Goal: Information Seeking & Learning: Learn about a topic

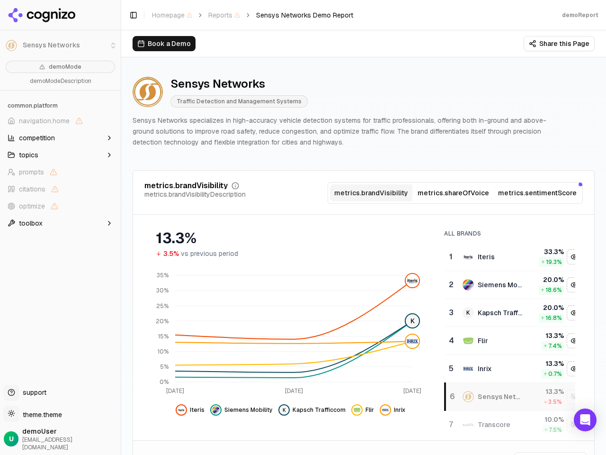
click at [11, 45] on li "Sensys Networks" at bounding box center [60, 45] width 121 height 23
click at [60, 121] on span "navigation.home" at bounding box center [44, 120] width 51 height 9
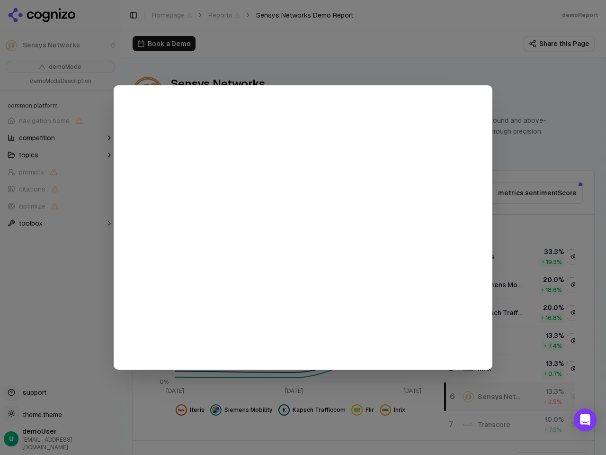
click at [60, 138] on div at bounding box center [303, 227] width 606 height 455
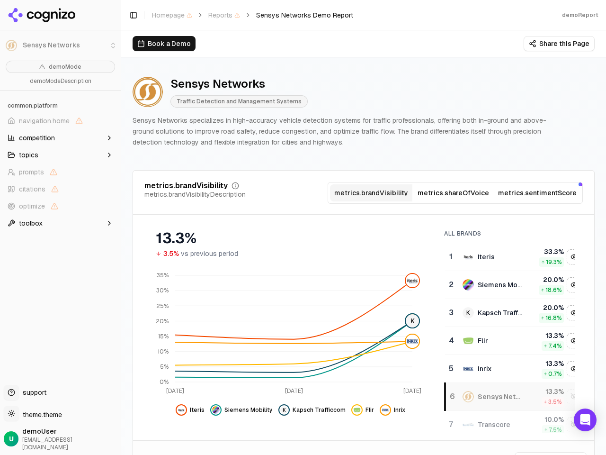
click at [60, 155] on button "topics" at bounding box center [60, 154] width 113 height 15
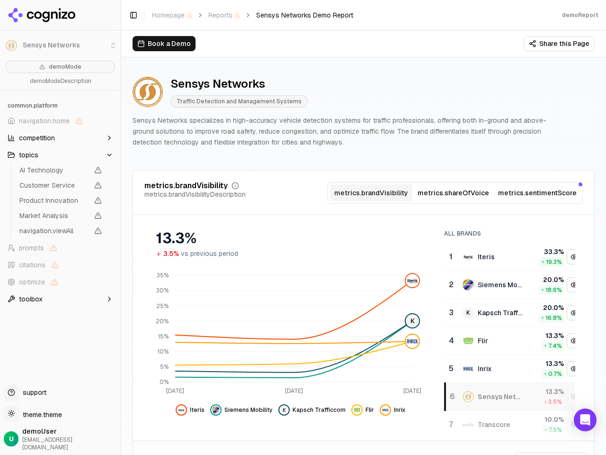
click at [60, 172] on span "AI Technology" at bounding box center [53, 169] width 69 height 9
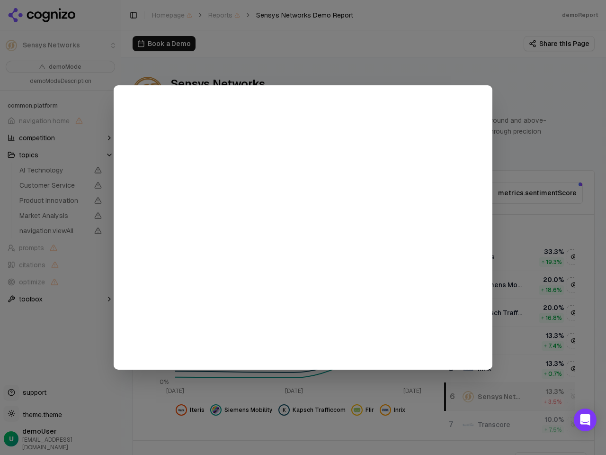
click at [60, 189] on div at bounding box center [303, 227] width 606 height 455
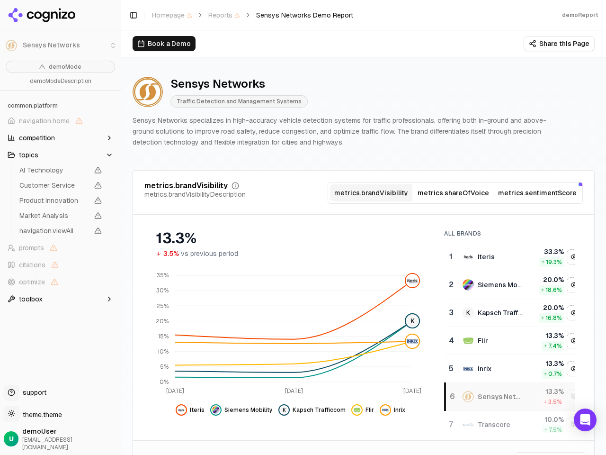
click at [60, 206] on span "Product Innovation" at bounding box center [61, 200] width 90 height 13
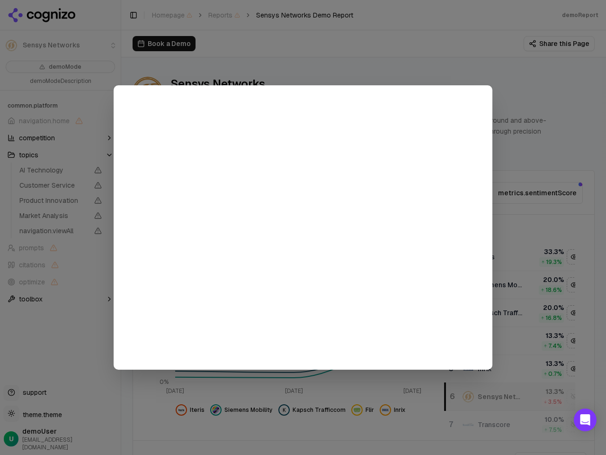
click at [60, 223] on div at bounding box center [303, 227] width 606 height 455
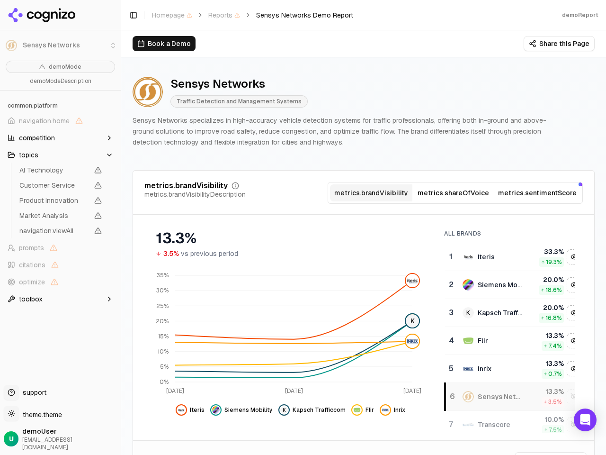
click at [121, 227] on button "Toggle Sidebar" at bounding box center [121, 227] width 8 height 455
click at [134, 15] on button "Toggle Sidebar" at bounding box center [133, 15] width 13 height 13
